Goal: Transaction & Acquisition: Purchase product/service

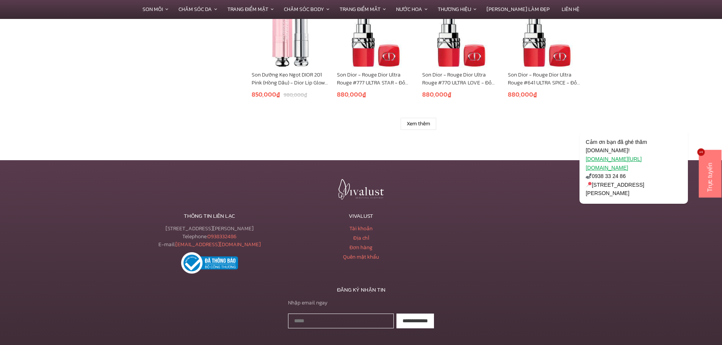
scroll to position [606, 0]
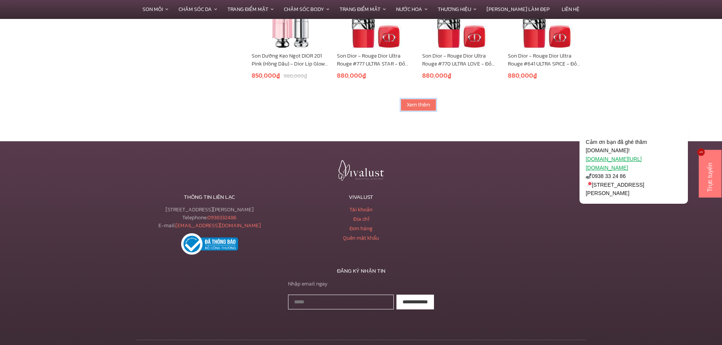
click at [414, 104] on link "Xem thêm" at bounding box center [418, 105] width 36 height 12
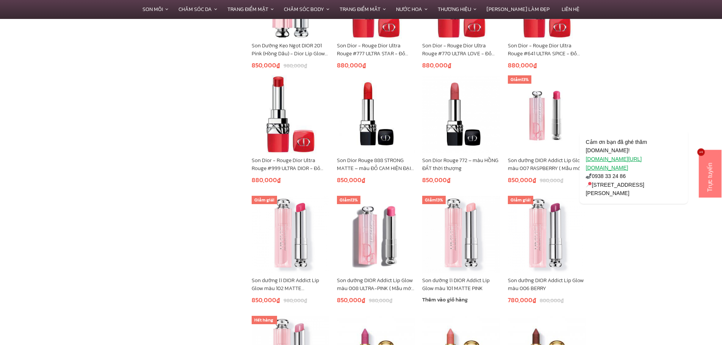
scroll to position [509, 0]
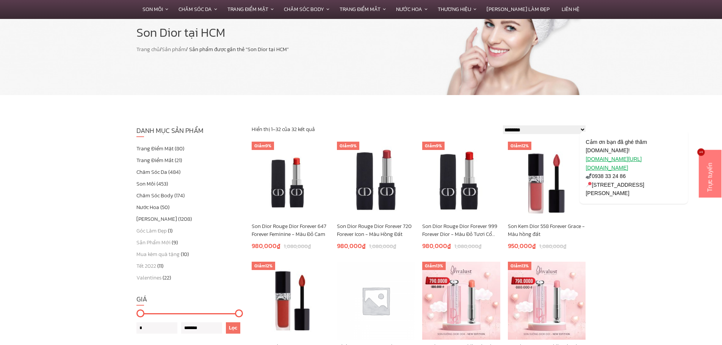
scroll to position [76, 0]
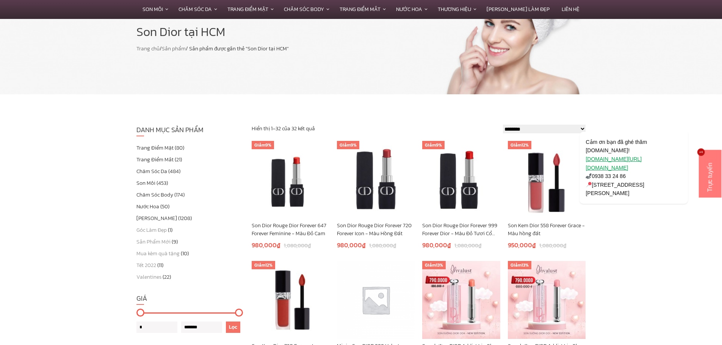
click at [148, 184] on link "Son Môi" at bounding box center [145, 183] width 19 height 8
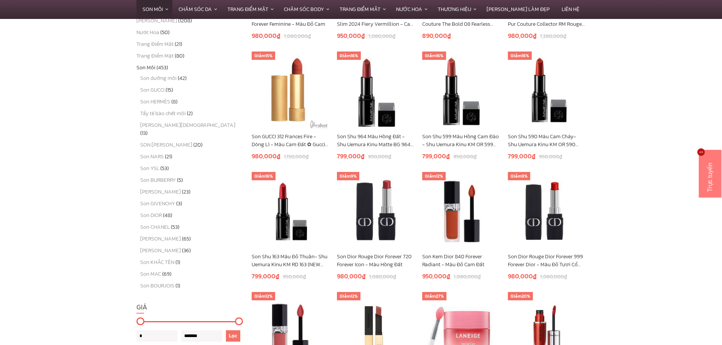
scroll to position [294, 0]
